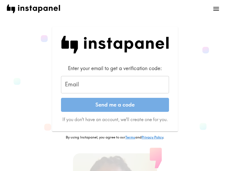
drag, startPoint x: 112, startPoint y: 79, endPoint x: 114, endPoint y: 83, distance: 4.6
click at [112, 79] on input "Email" at bounding box center [115, 84] width 108 height 17
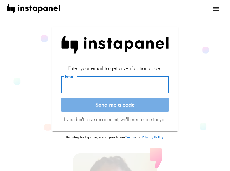
paste input "[EMAIL_ADDRESS][DOMAIN_NAME]"
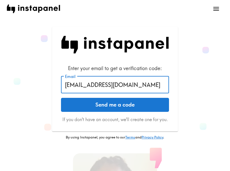
type input "[EMAIL_ADDRESS][DOMAIN_NAME]"
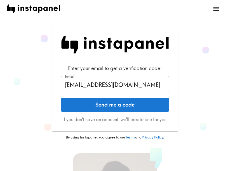
click at [18, 67] on div "Enter your email to get a verification code: Email [PERSON_NAME][EMAIL_ADDRESS]…" at bounding box center [115, 83] width 217 height 113
click at [112, 108] on button "Send me a code" at bounding box center [115, 105] width 108 height 14
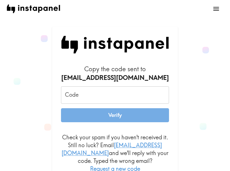
click at [198, 65] on div "Copy the code sent to [PERSON_NAME][EMAIL_ADDRESS][DOMAIN_NAME] Code Code Verif…" at bounding box center [115, 110] width 217 height 167
click at [154, 87] on input "Code" at bounding box center [115, 94] width 108 height 17
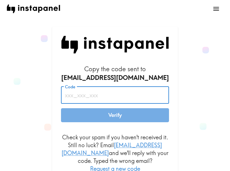
paste input "byu_bke_KjT"
type input "byu_bke_KjT"
click at [132, 116] on button "Verify" at bounding box center [115, 115] width 108 height 14
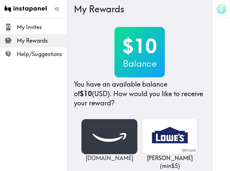
click at [105, 134] on img at bounding box center [109, 136] width 56 height 35
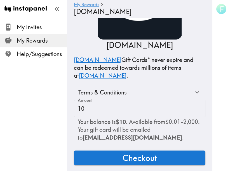
scroll to position [48, 0]
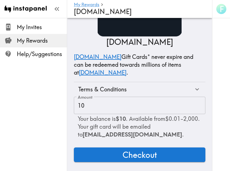
drag, startPoint x: 140, startPoint y: 151, endPoint x: 164, endPoint y: 147, distance: 23.9
click at [140, 151] on span "Checkout" at bounding box center [140, 154] width 34 height 11
